Goal: Information Seeking & Learning: Learn about a topic

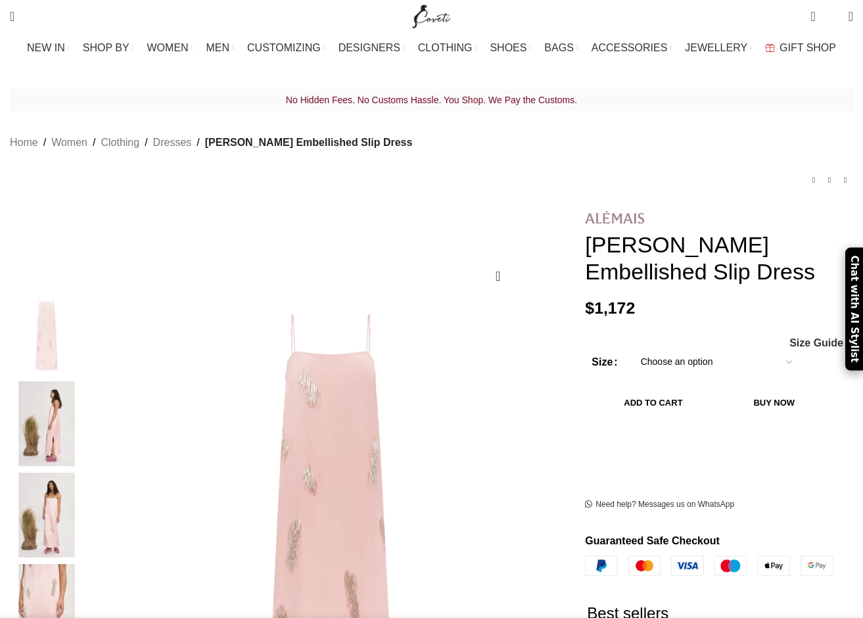
click at [593, 211] on img at bounding box center [614, 217] width 59 height 12
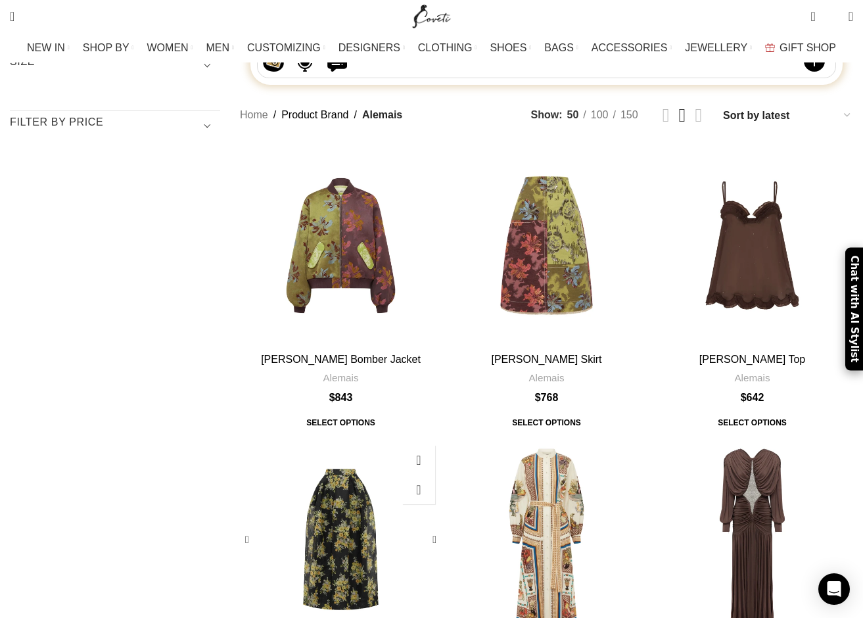
scroll to position [266, 0]
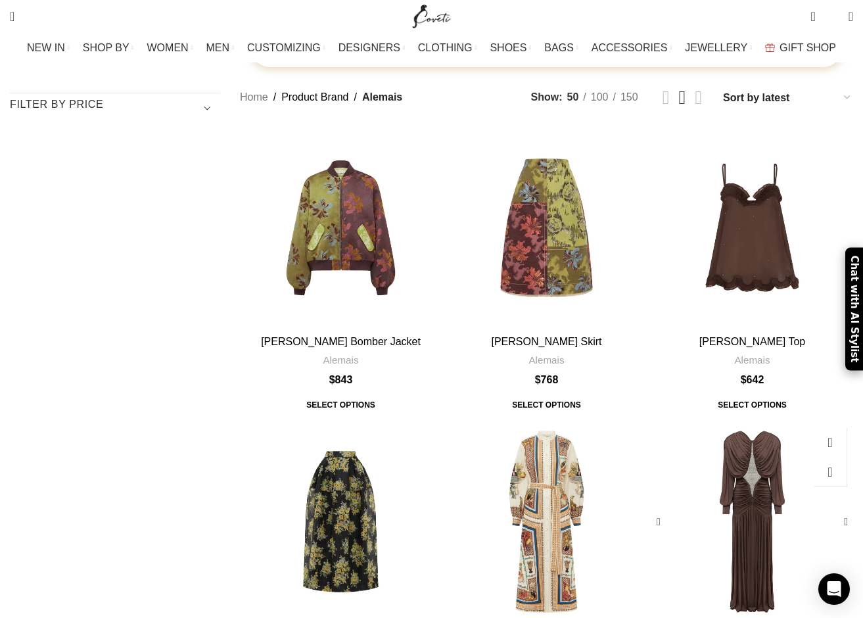
click at [739, 421] on div "Silvio Ruched Midi Dress" at bounding box center [752, 522] width 40 height 202
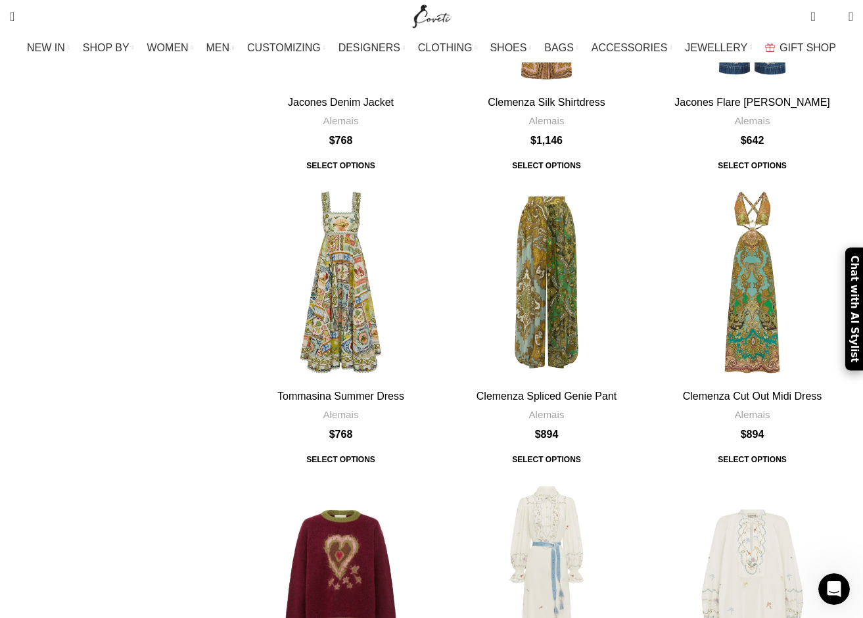
scroll to position [3798, 0]
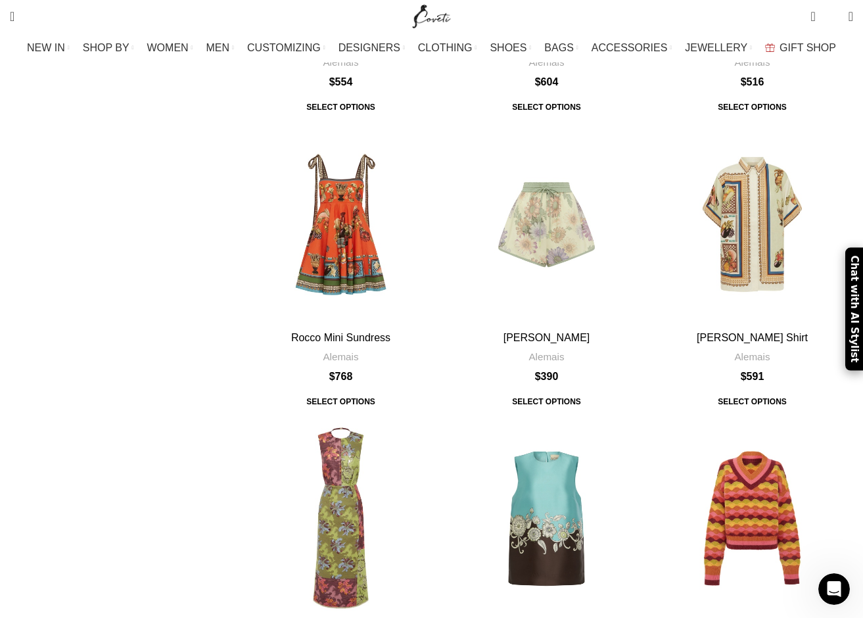
scroll to position [3669, 0]
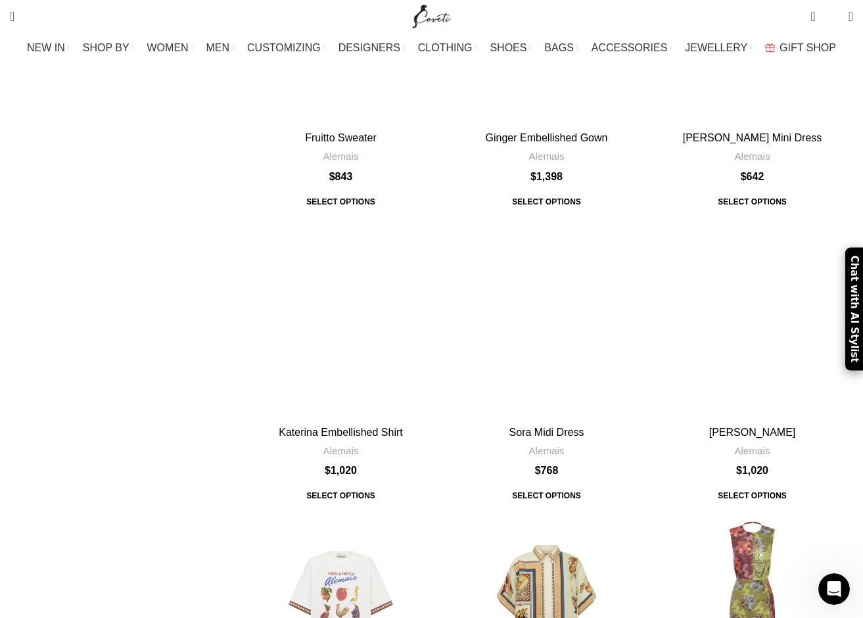
scroll to position [2986, 0]
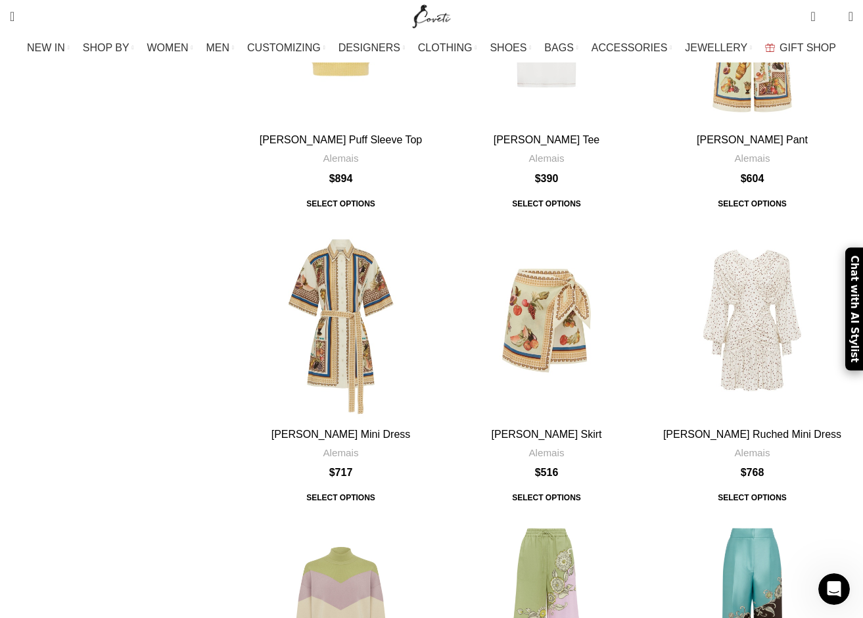
scroll to position [3669, 0]
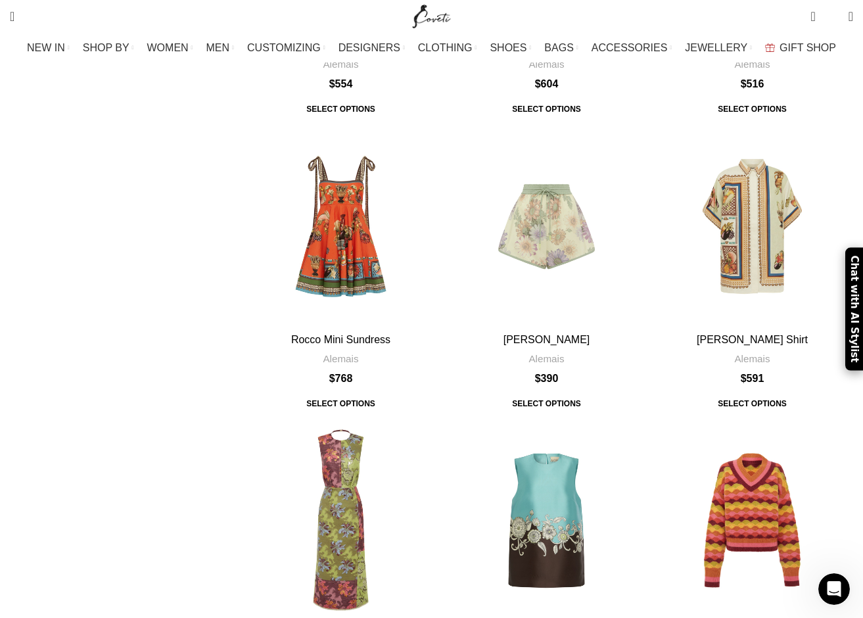
scroll to position [3798, 0]
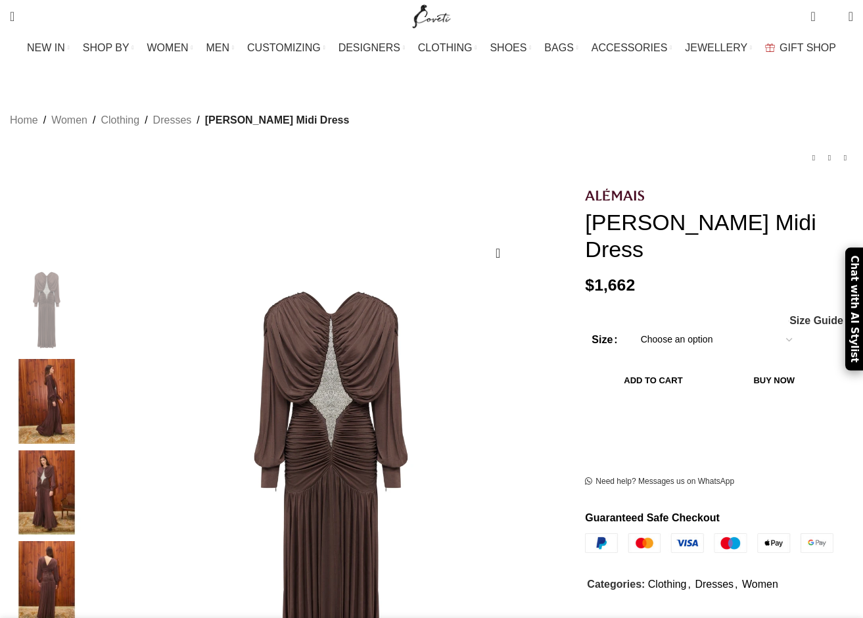
click at [80, 393] on img at bounding box center [47, 401] width 80 height 85
click at [72, 469] on img at bounding box center [47, 492] width 80 height 85
click at [80, 479] on img at bounding box center [47, 492] width 80 height 85
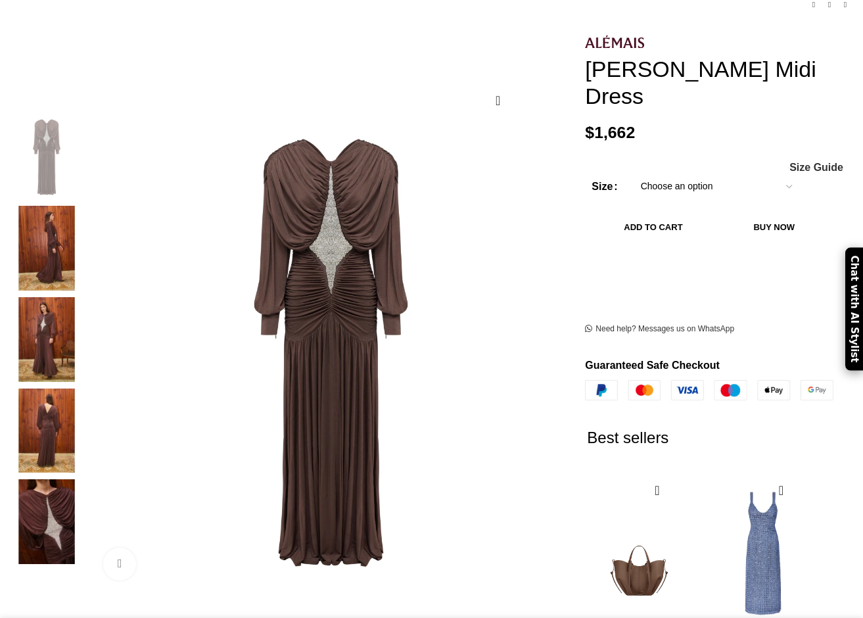
scroll to position [245, 0]
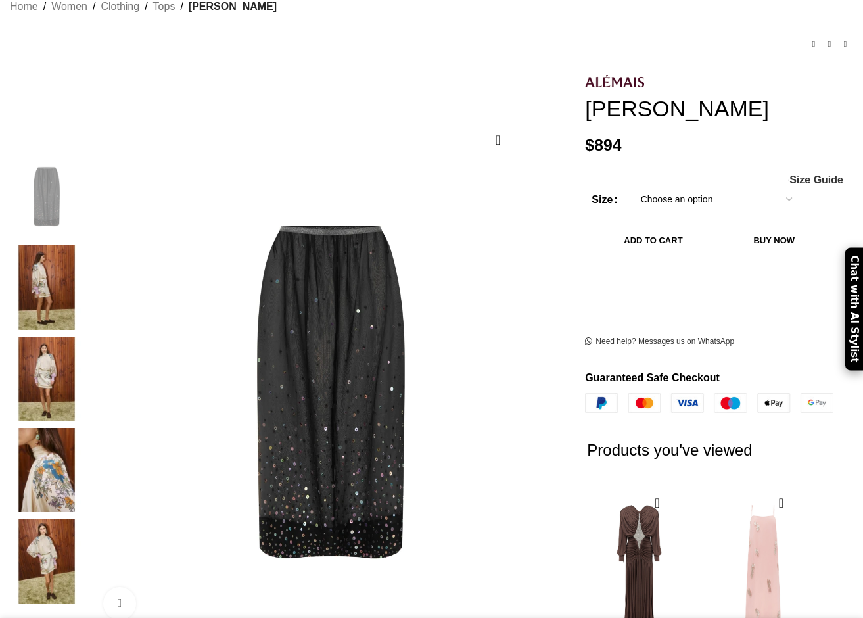
scroll to position [141, 0]
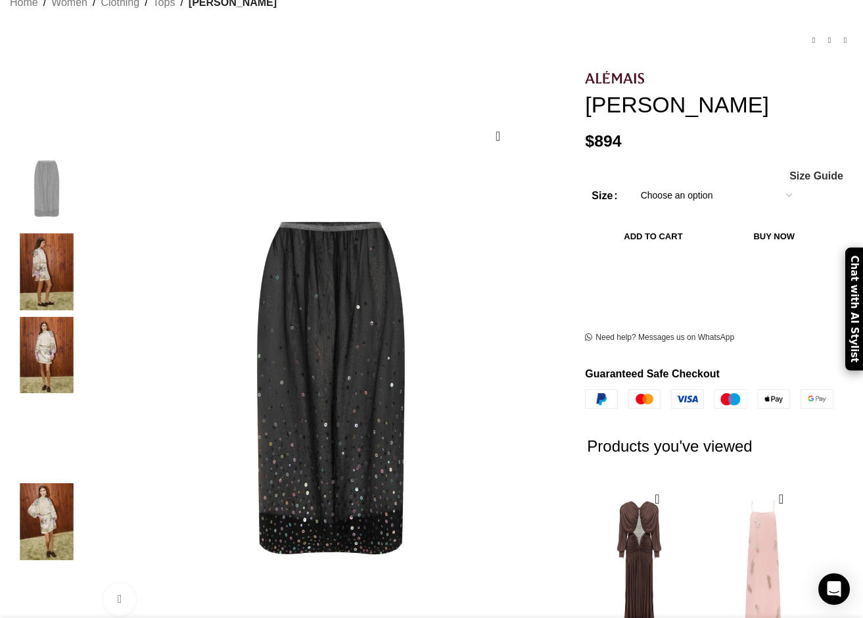
click at [66, 331] on img "3 / 5" at bounding box center [47, 355] width 80 height 77
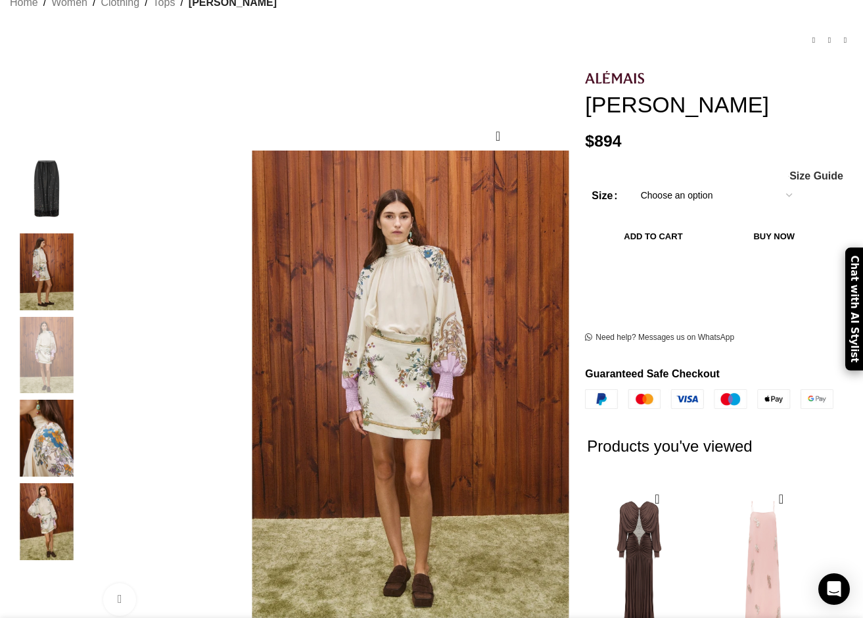
click at [83, 420] on img "4 / 5" at bounding box center [47, 438] width 80 height 77
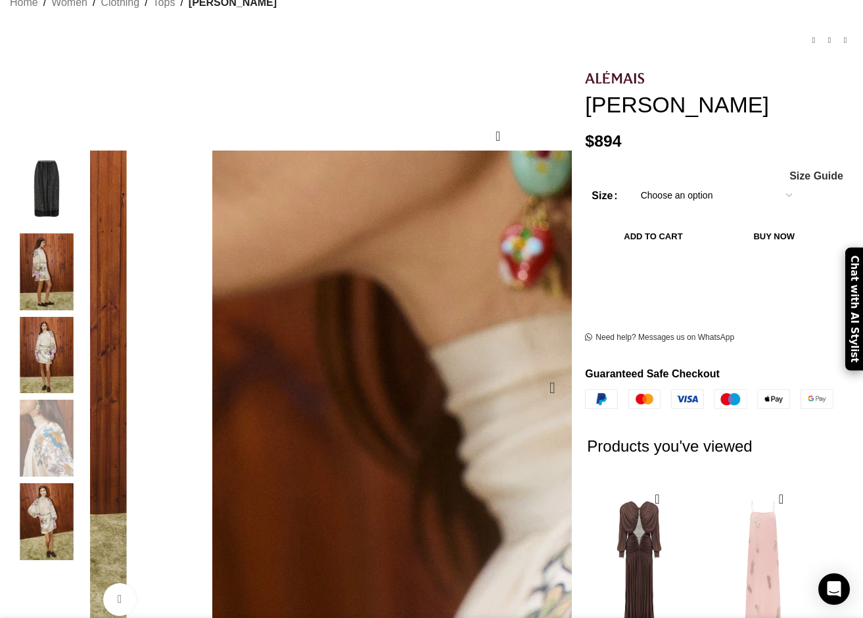
scroll to position [0, 139]
